Goal: Use online tool/utility: Utilize a website feature to perform a specific function

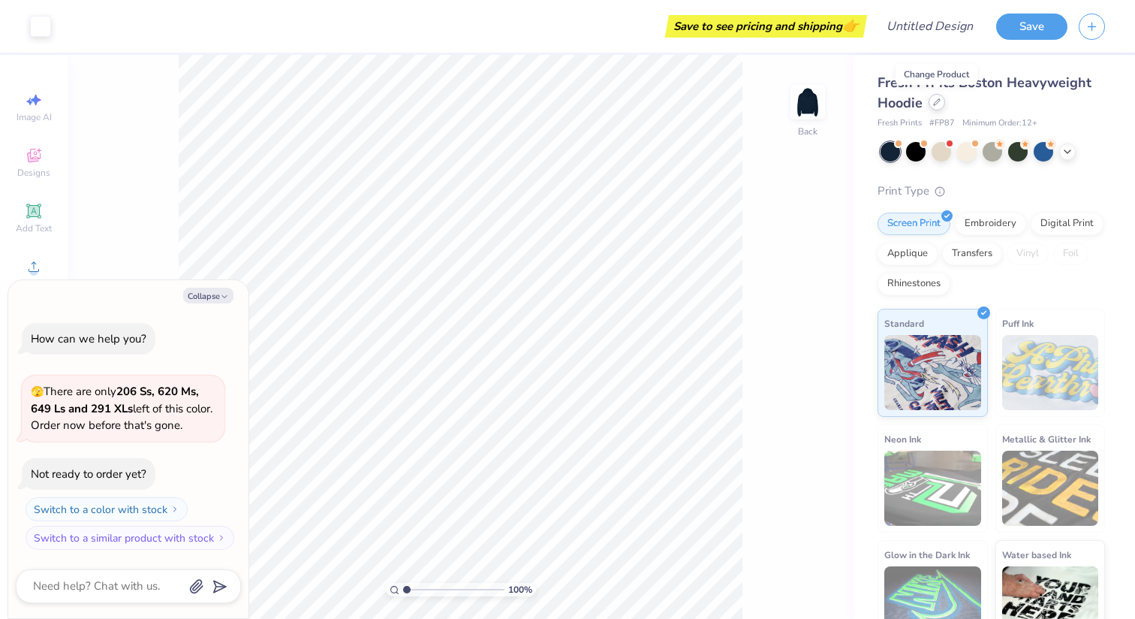
click at [942, 104] on div at bounding box center [937, 102] width 17 height 17
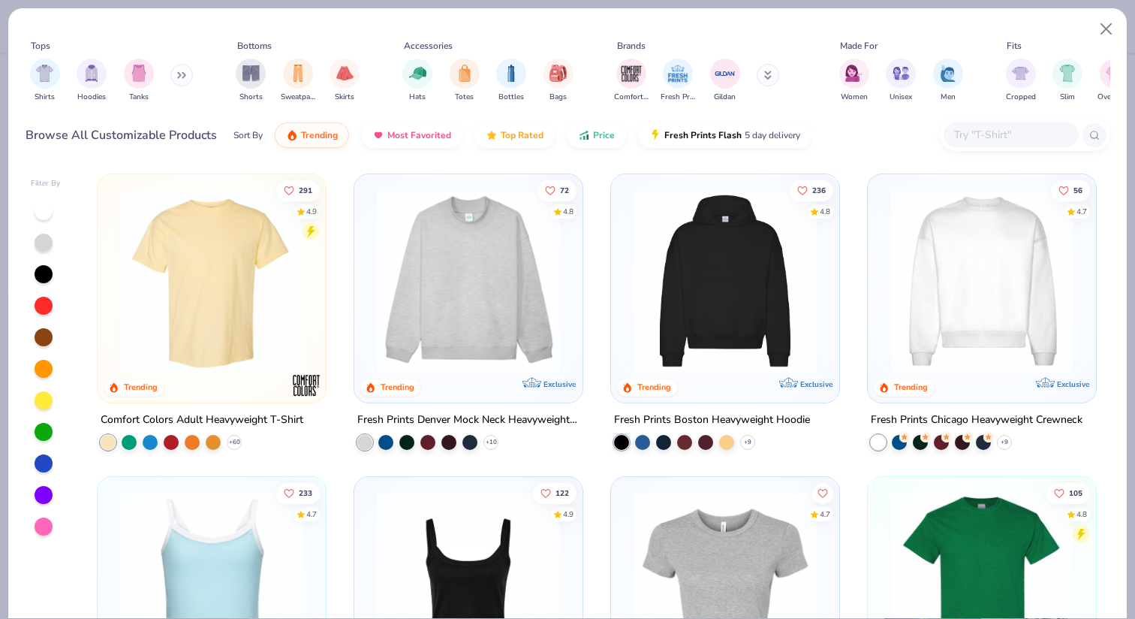
type textarea "x"
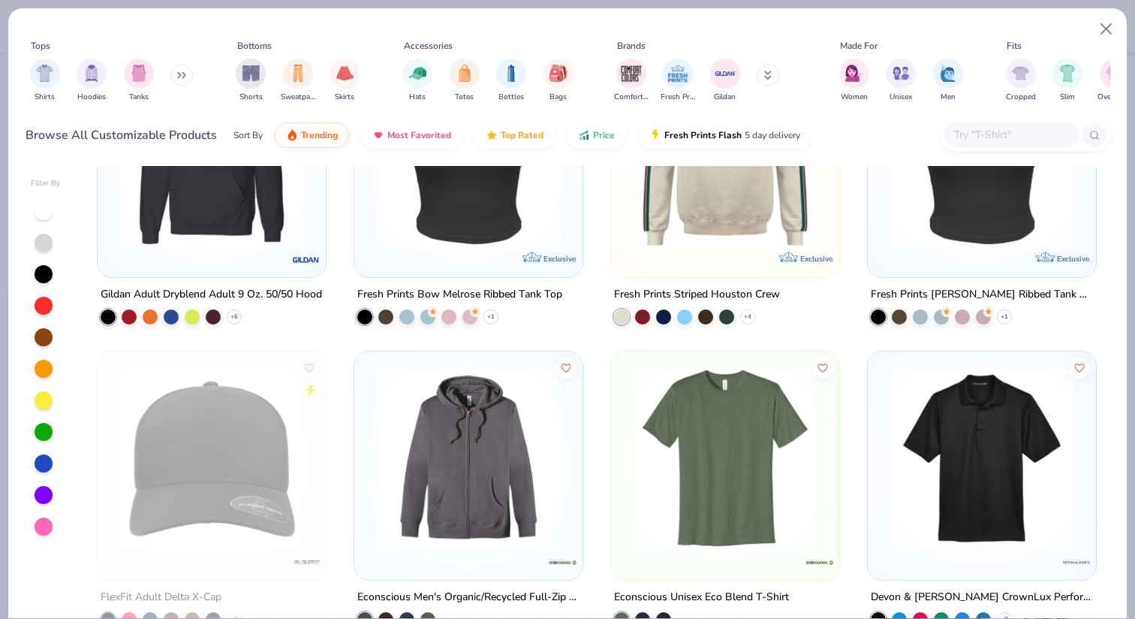
scroll to position [14647, 0]
